Goal: Navigation & Orientation: Find specific page/section

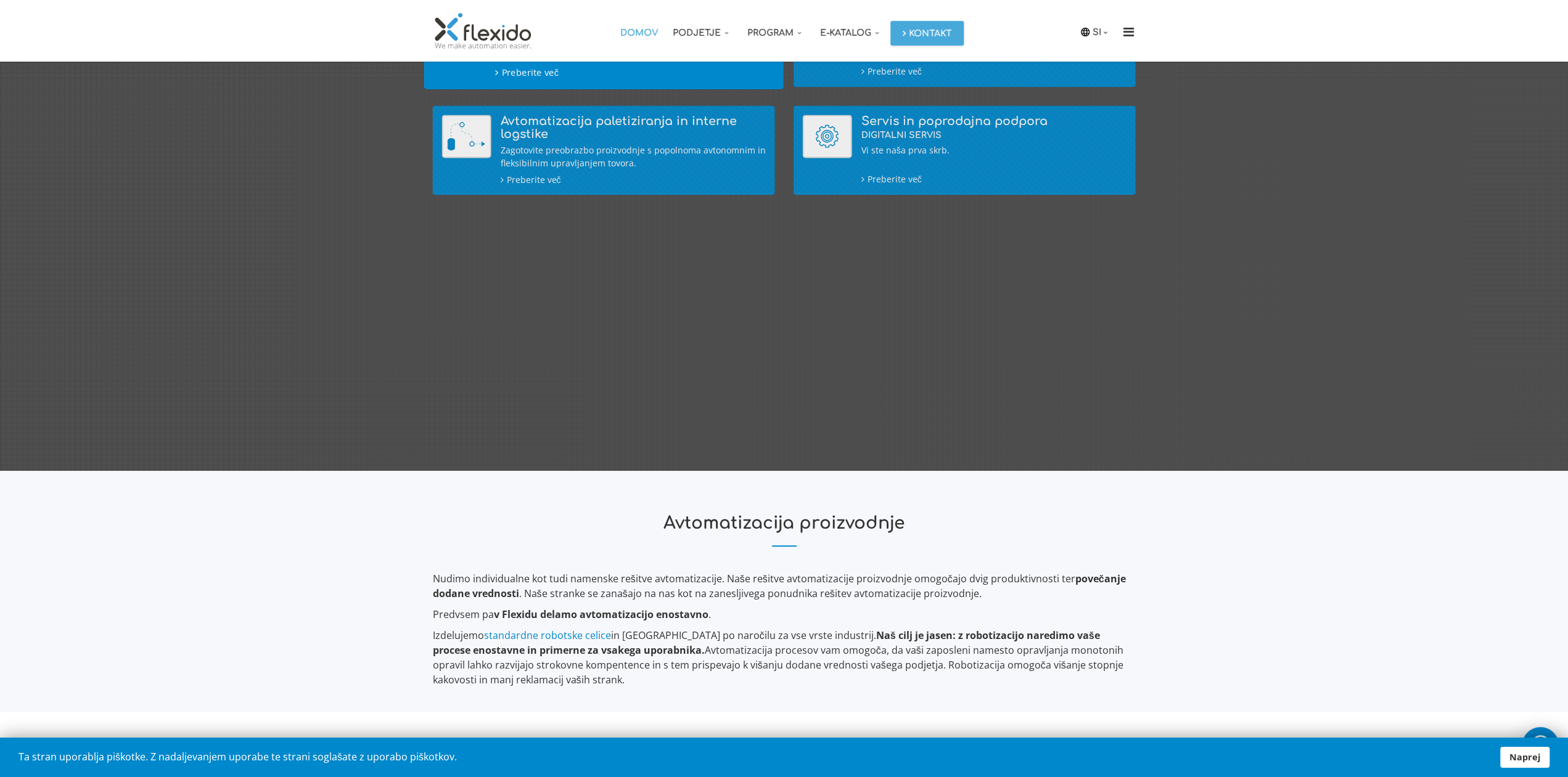
scroll to position [449, 0]
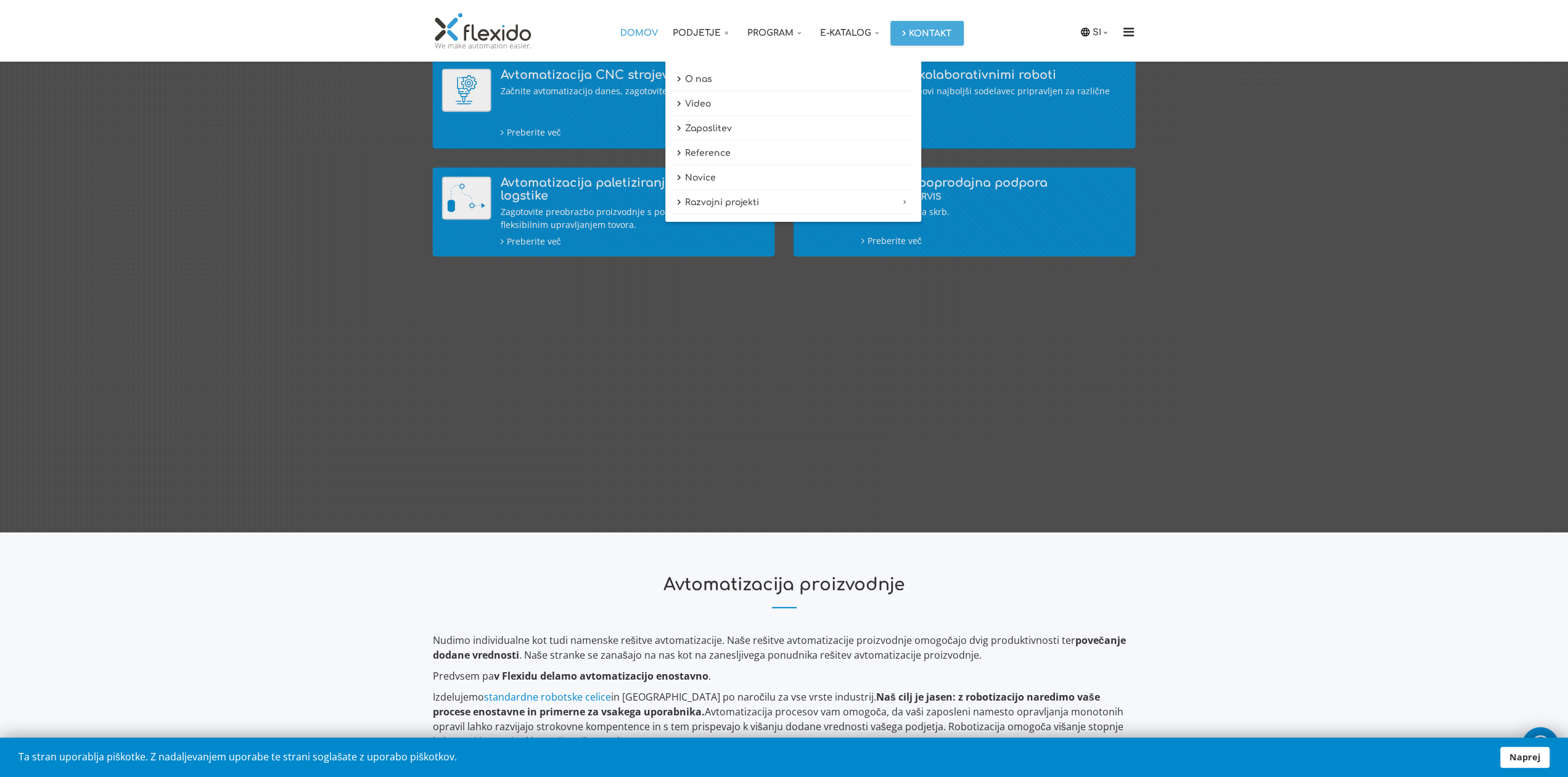
click at [709, 37] on link "Podjetje" at bounding box center [703, 31] width 75 height 62
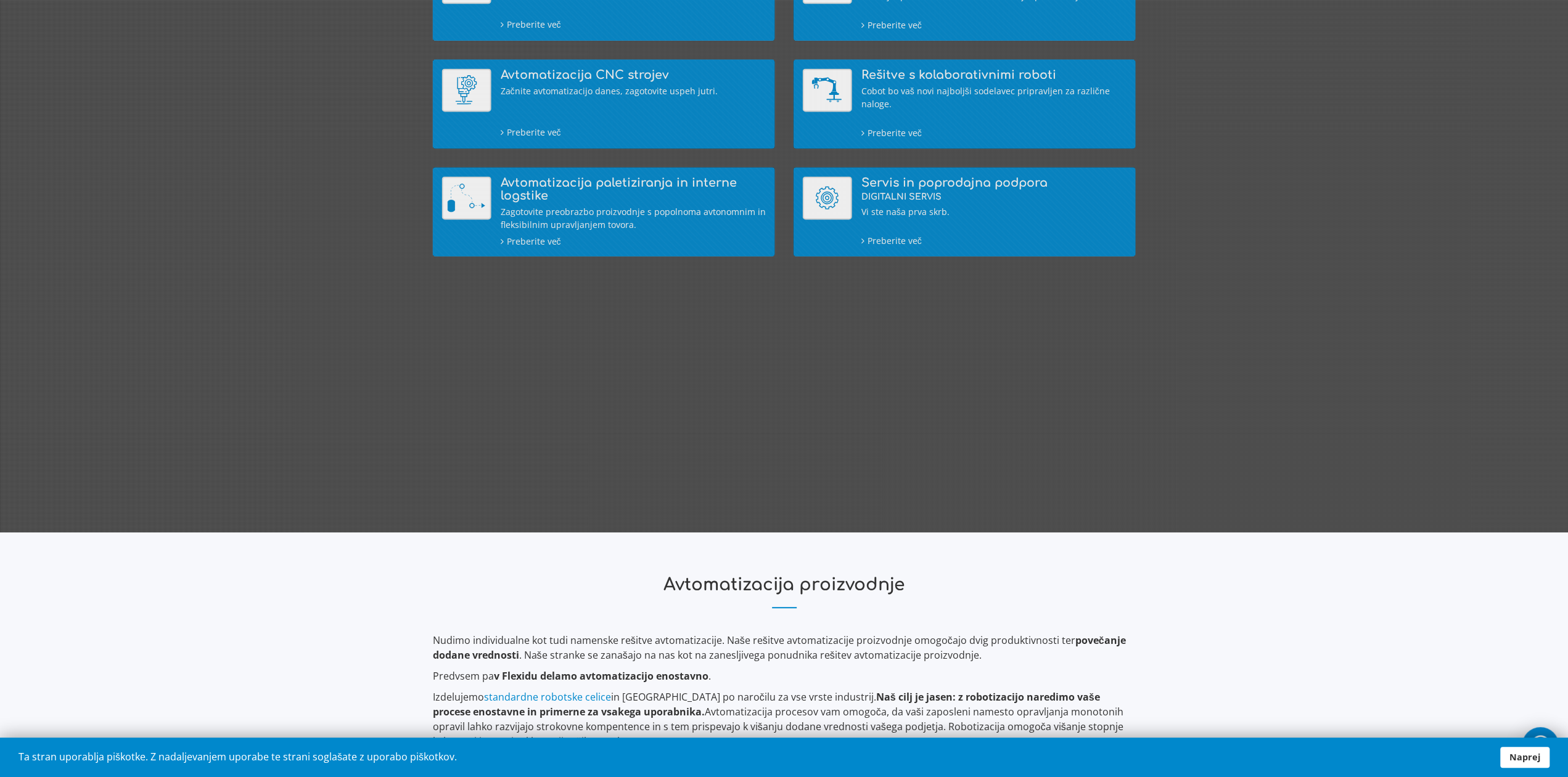
scroll to position [0, 0]
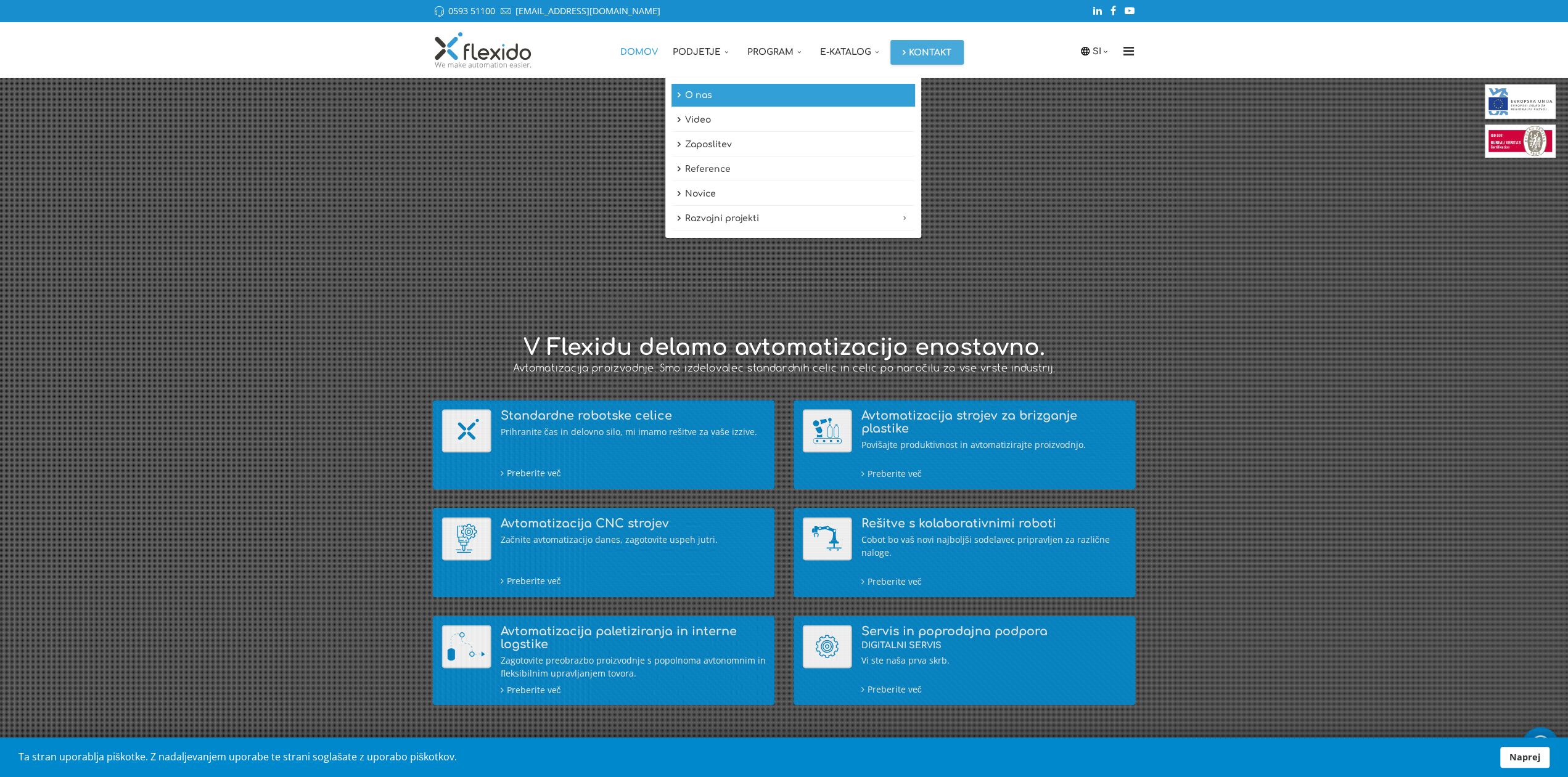
click at [697, 94] on link "O nas" at bounding box center [793, 95] width 243 height 23
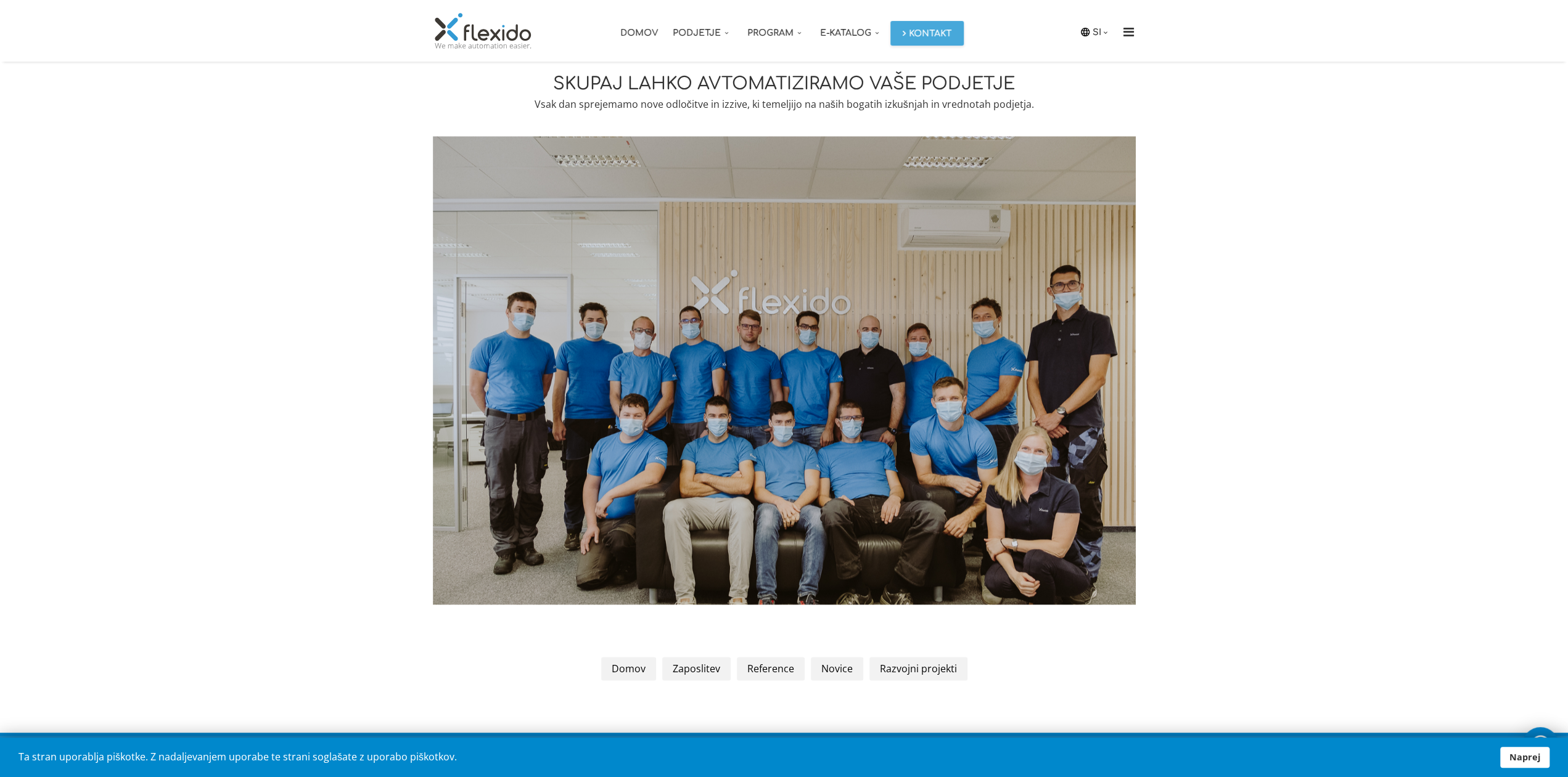
scroll to position [1735, 0]
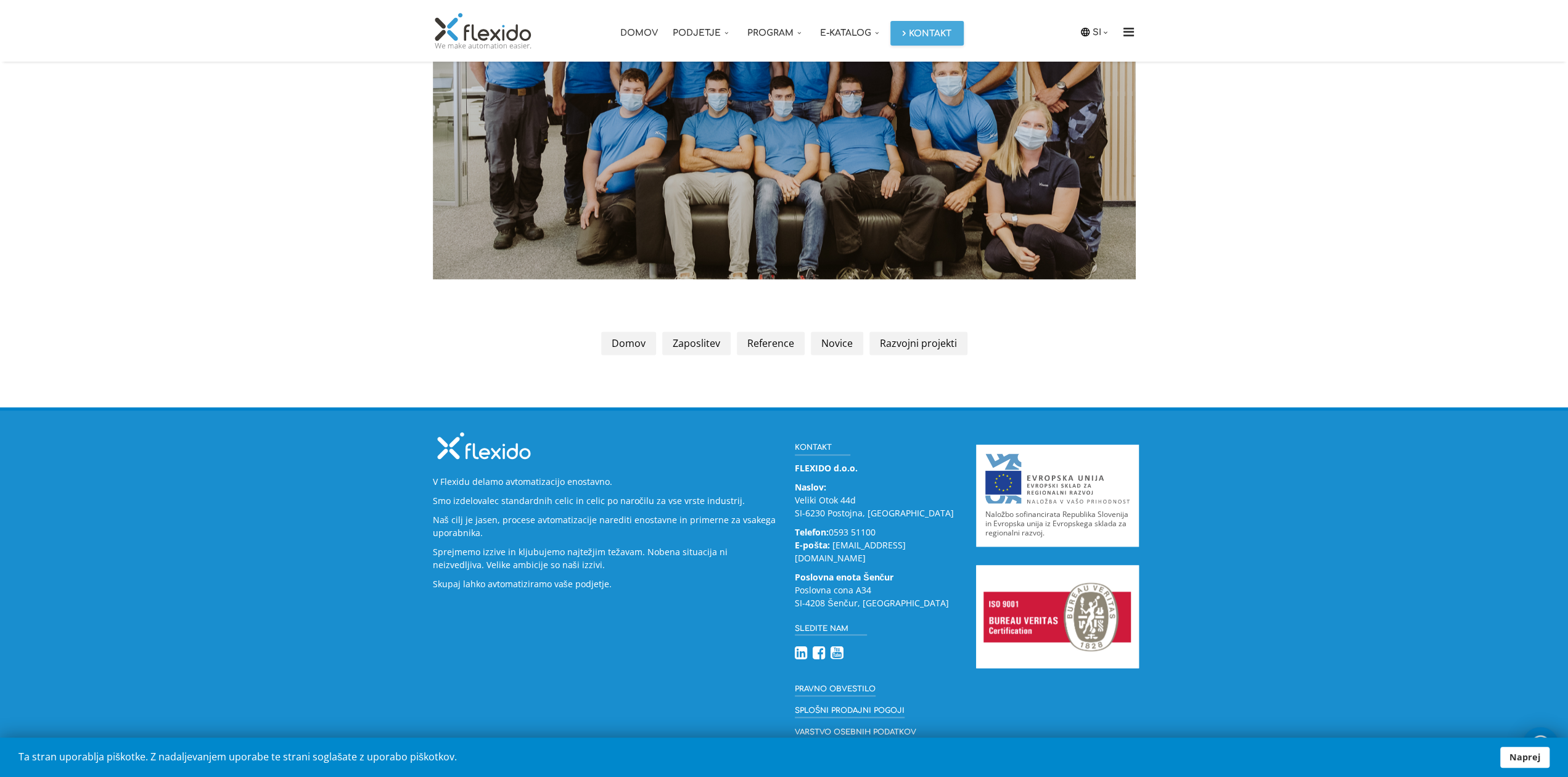
click at [1274, 158] on section at bounding box center [784, 70] width 1587 height 518
click at [1272, 332] on section "Domov Zaposlitev Reference Novice Razvojni projekti" at bounding box center [784, 367] width 1587 height 79
click at [1255, 163] on section at bounding box center [784, 70] width 1587 height 518
click at [1323, 188] on section at bounding box center [784, 70] width 1587 height 518
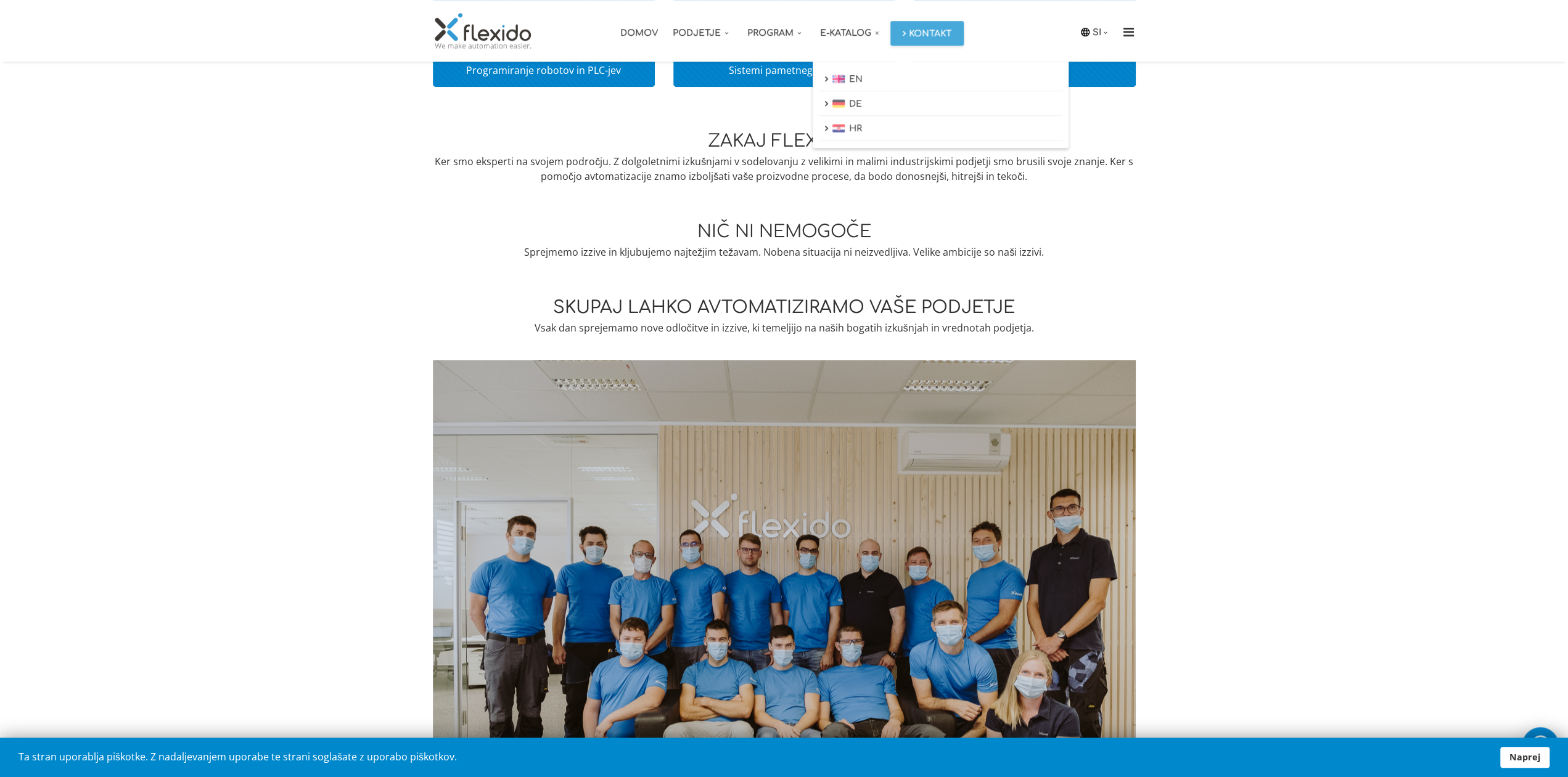
scroll to position [1030, 0]
